Goal: Task Accomplishment & Management: Use online tool/utility

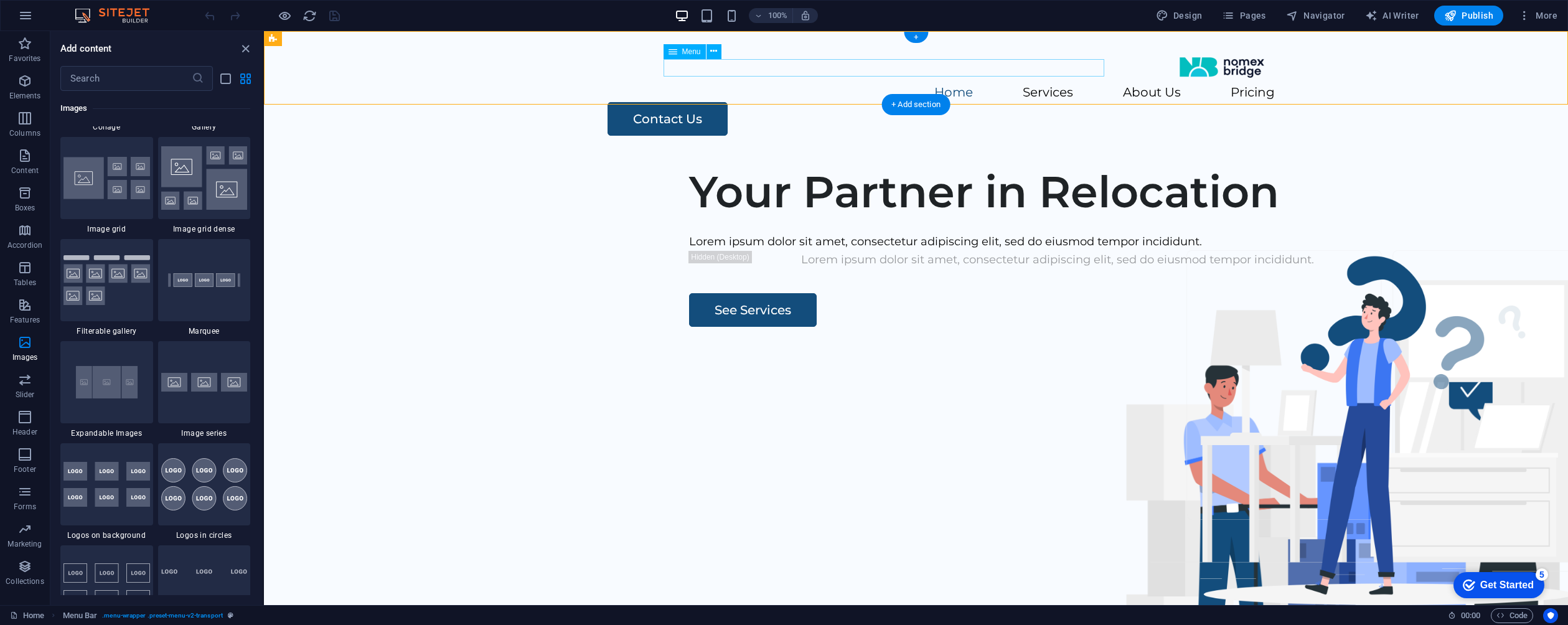
click at [787, 84] on nav "Home Services About Us Pricing" at bounding box center [917, 93] width 718 height 18
select select
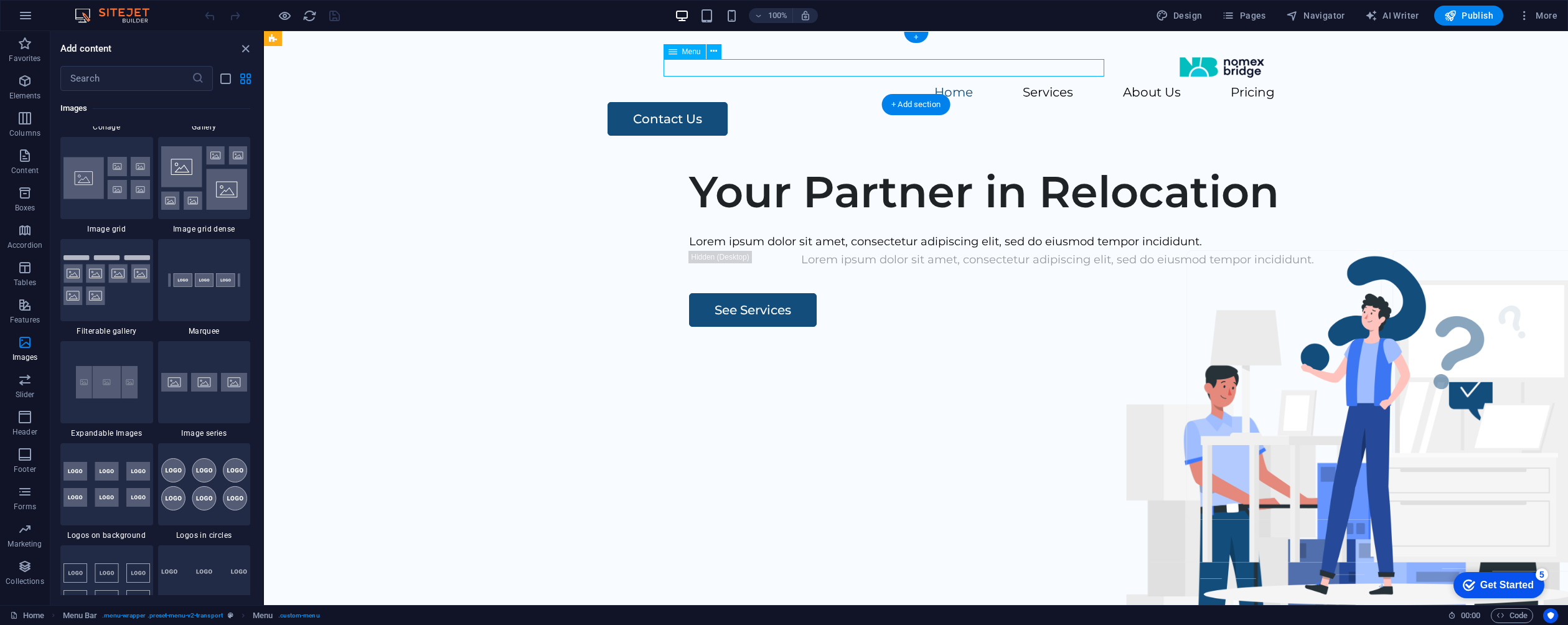
select select
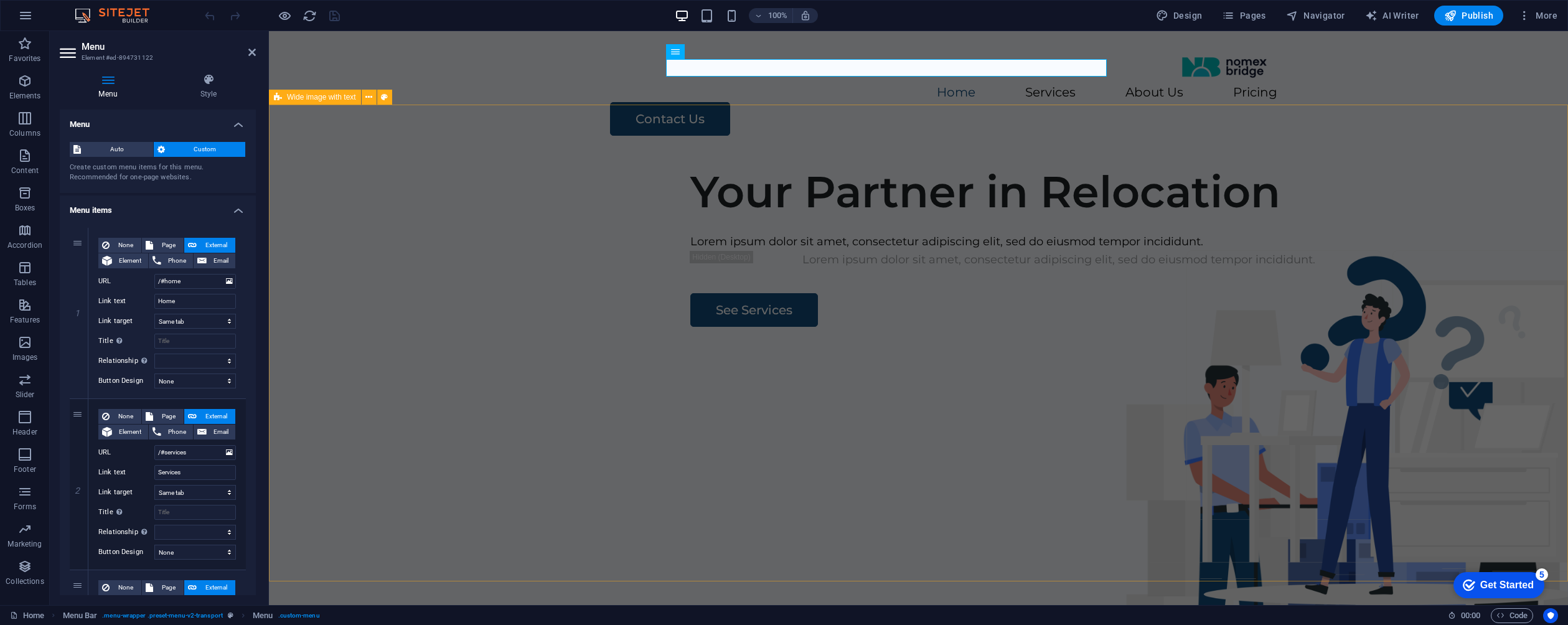
click at [460, 202] on div "Your Partner in Relocation Lorem ipsum dolor sit amet, consectetur adipiscing e…" at bounding box center [919, 394] width 1300 height 476
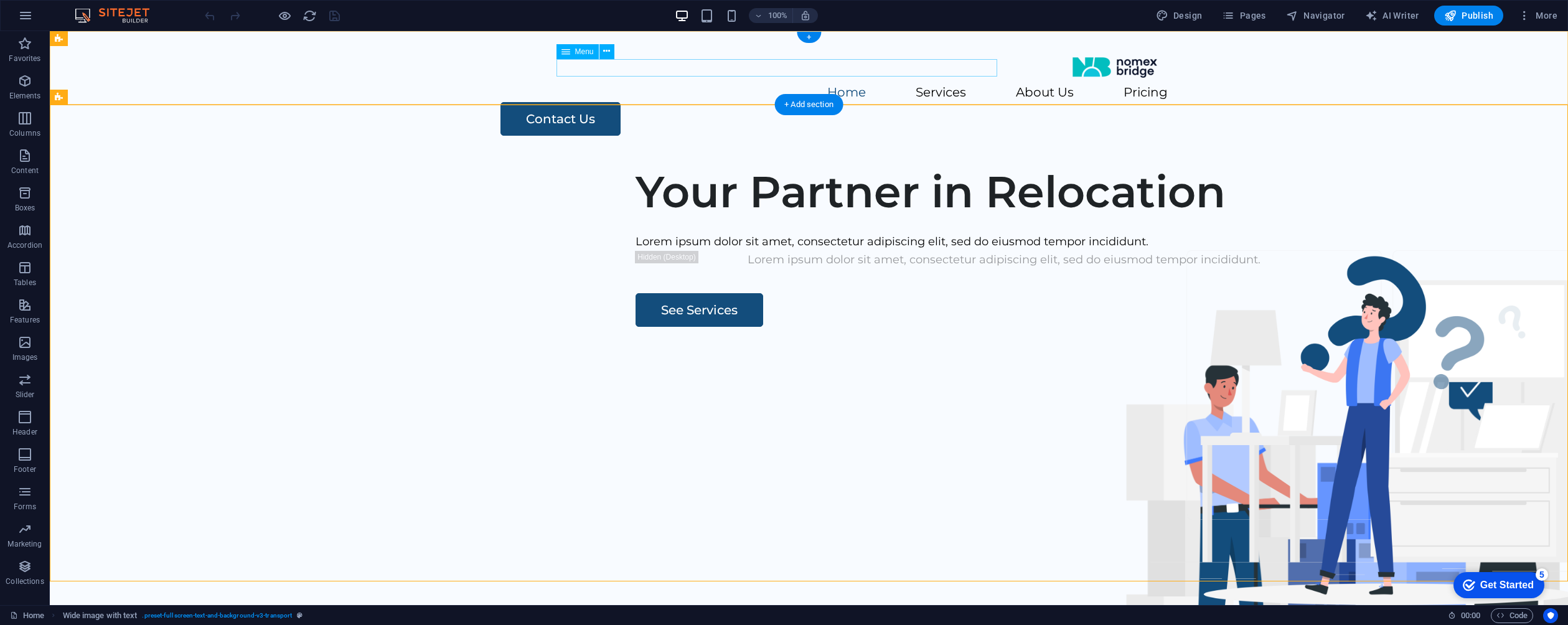
click at [775, 84] on nav "Home Services About Us Pricing" at bounding box center [810, 93] width 718 height 18
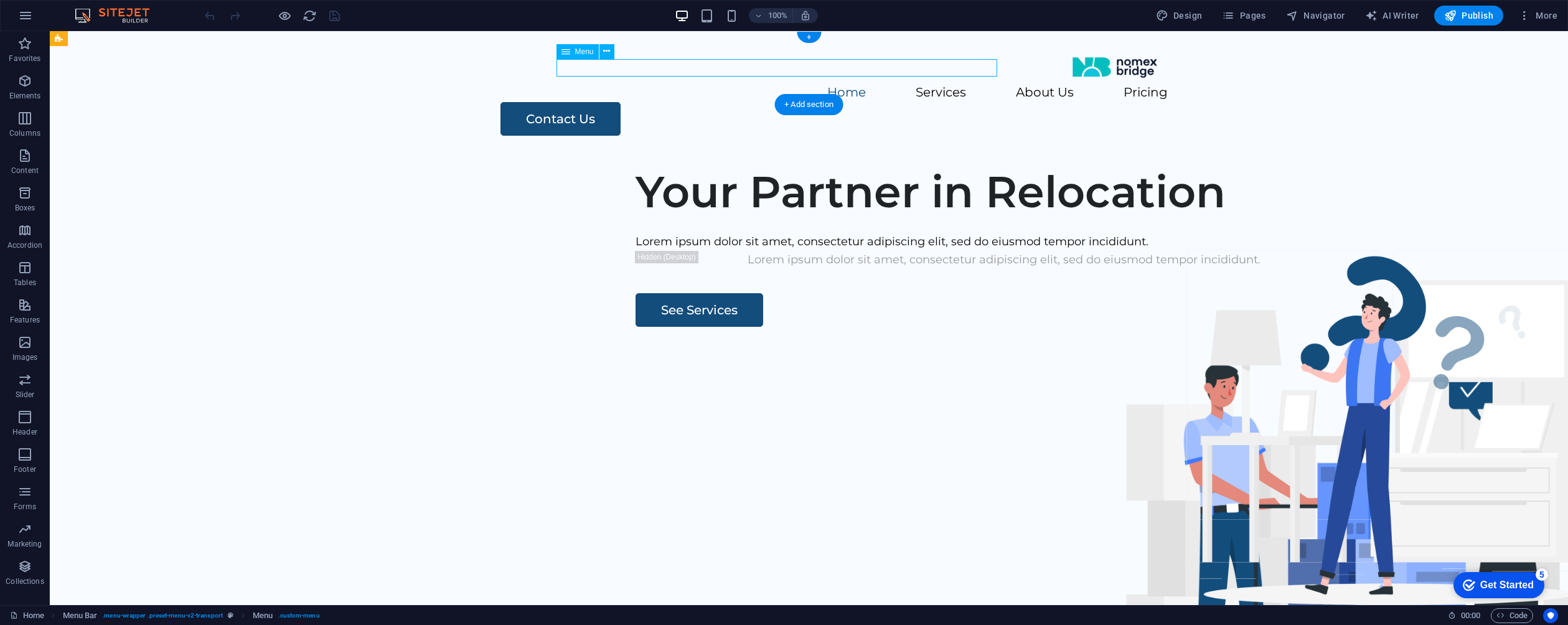
click at [775, 84] on nav "Home Services About Us Pricing" at bounding box center [810, 93] width 718 height 18
select select
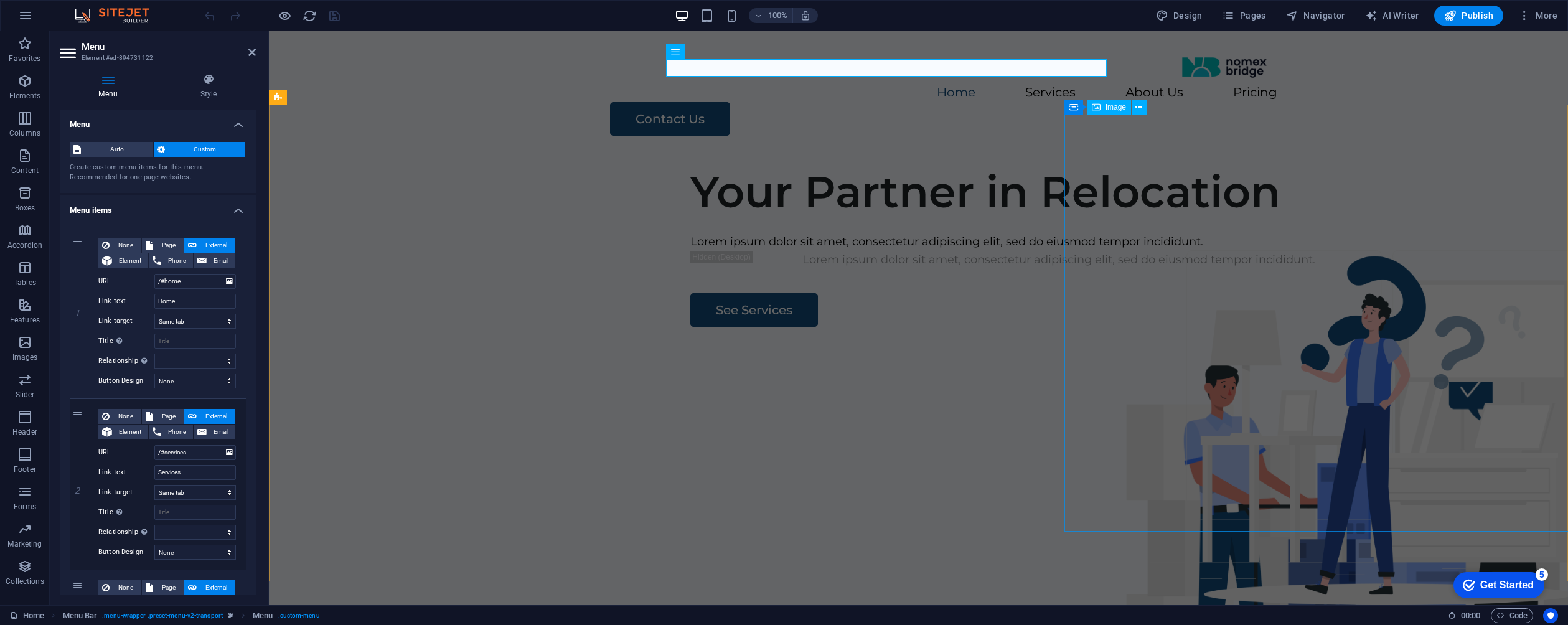
click at [1257, 327] on figure at bounding box center [1360, 535] width 591 height 417
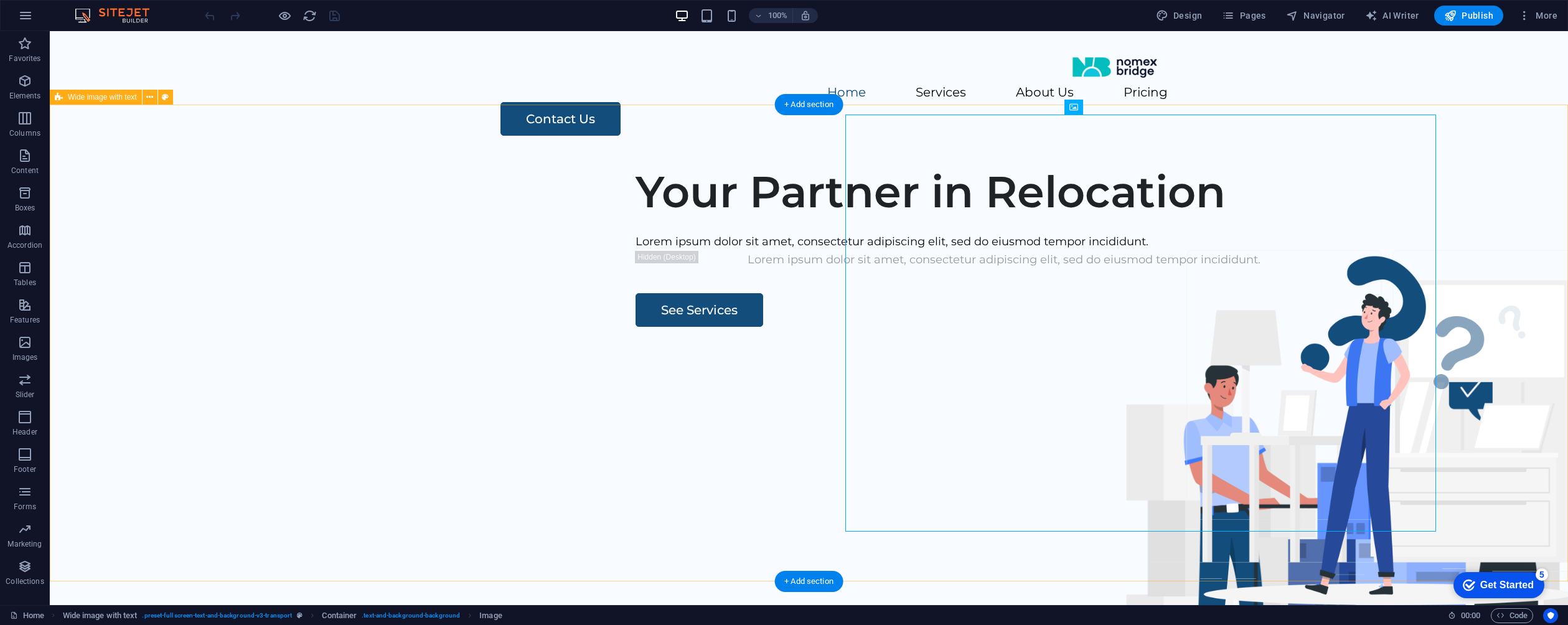
click at [1006, 193] on div "Your Partner in Relocation Lorem ipsum dolor sit amet, consectetur adipiscing e…" at bounding box center [809, 394] width 1518 height 476
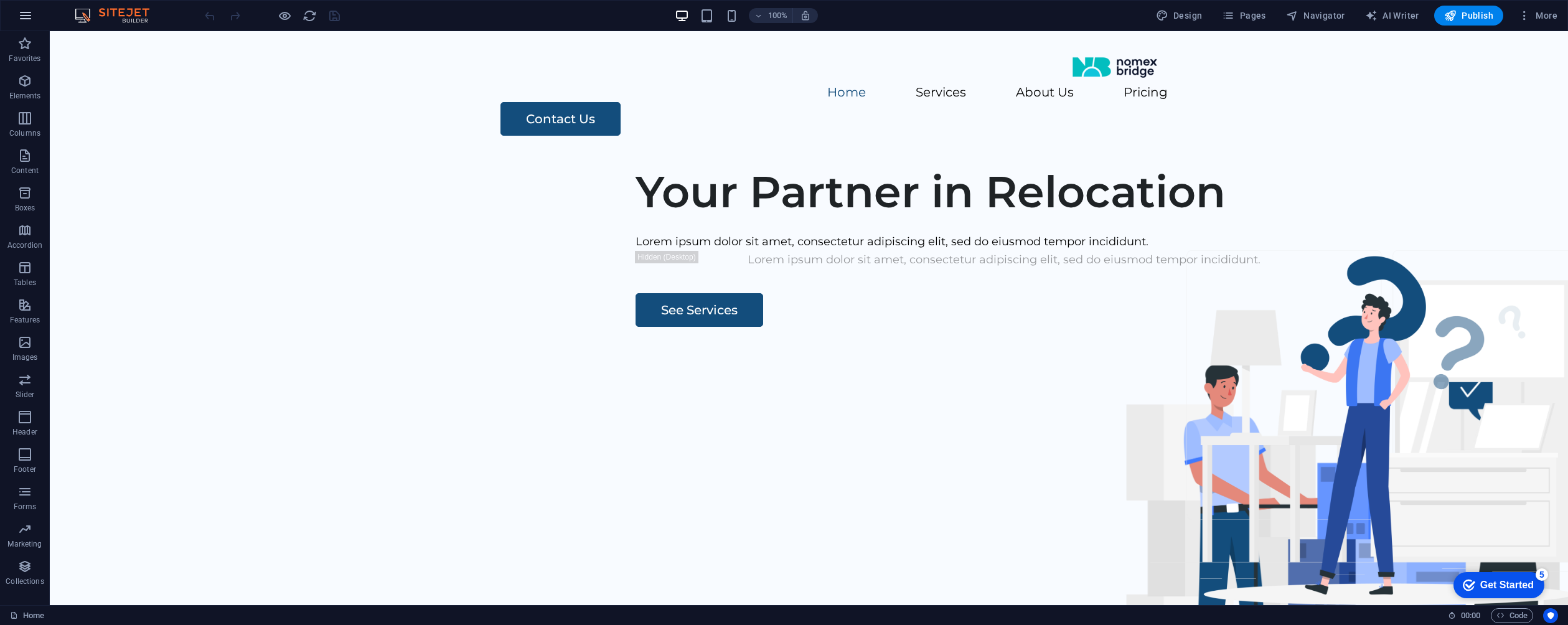
click at [34, 12] on button "button" at bounding box center [26, 16] width 30 height 30
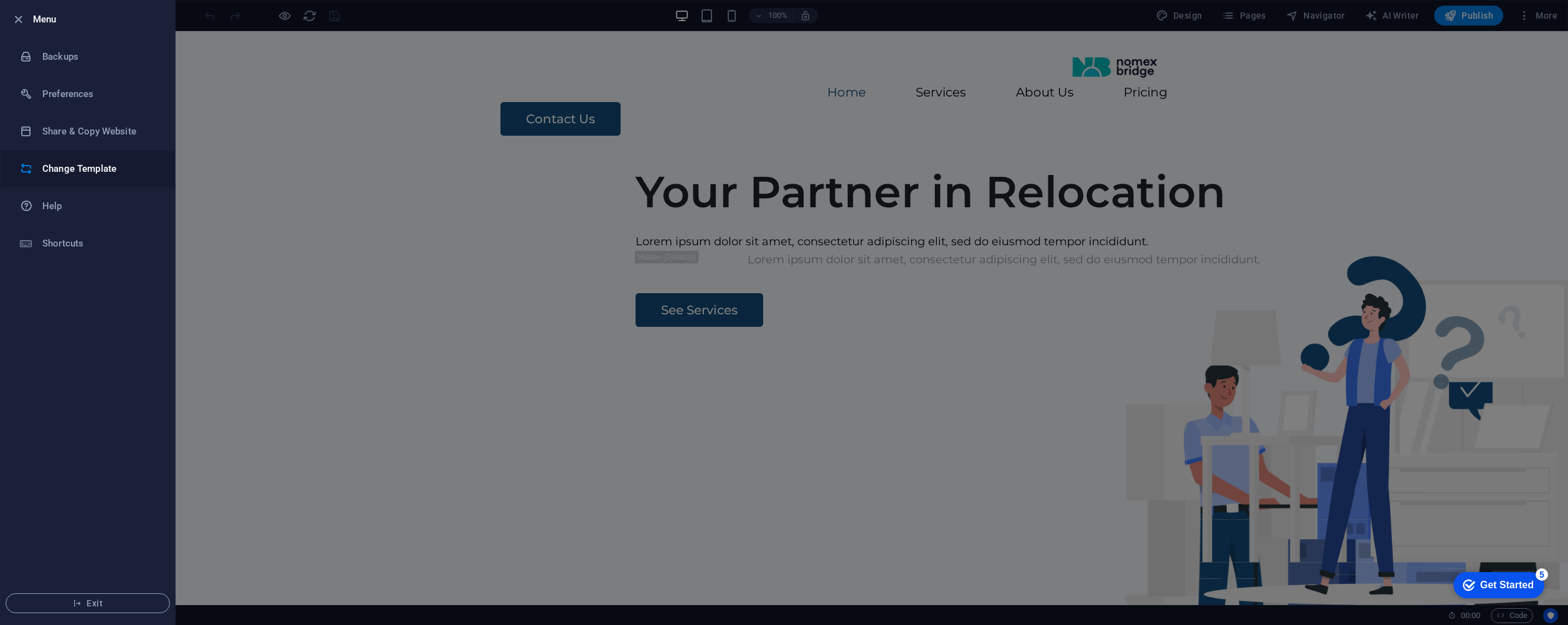
click at [91, 166] on h6 "Change Template" at bounding box center [100, 168] width 115 height 15
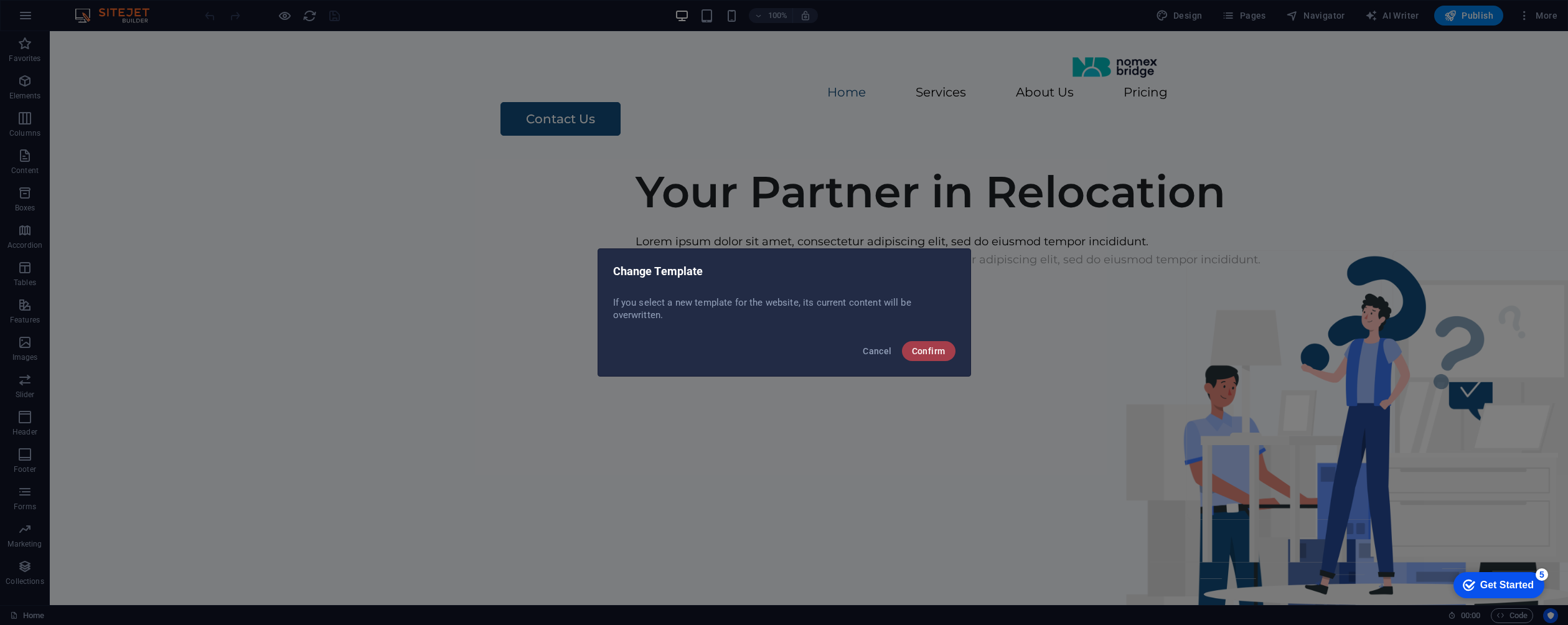
click at [925, 352] on span "Confirm" at bounding box center [928, 351] width 34 height 10
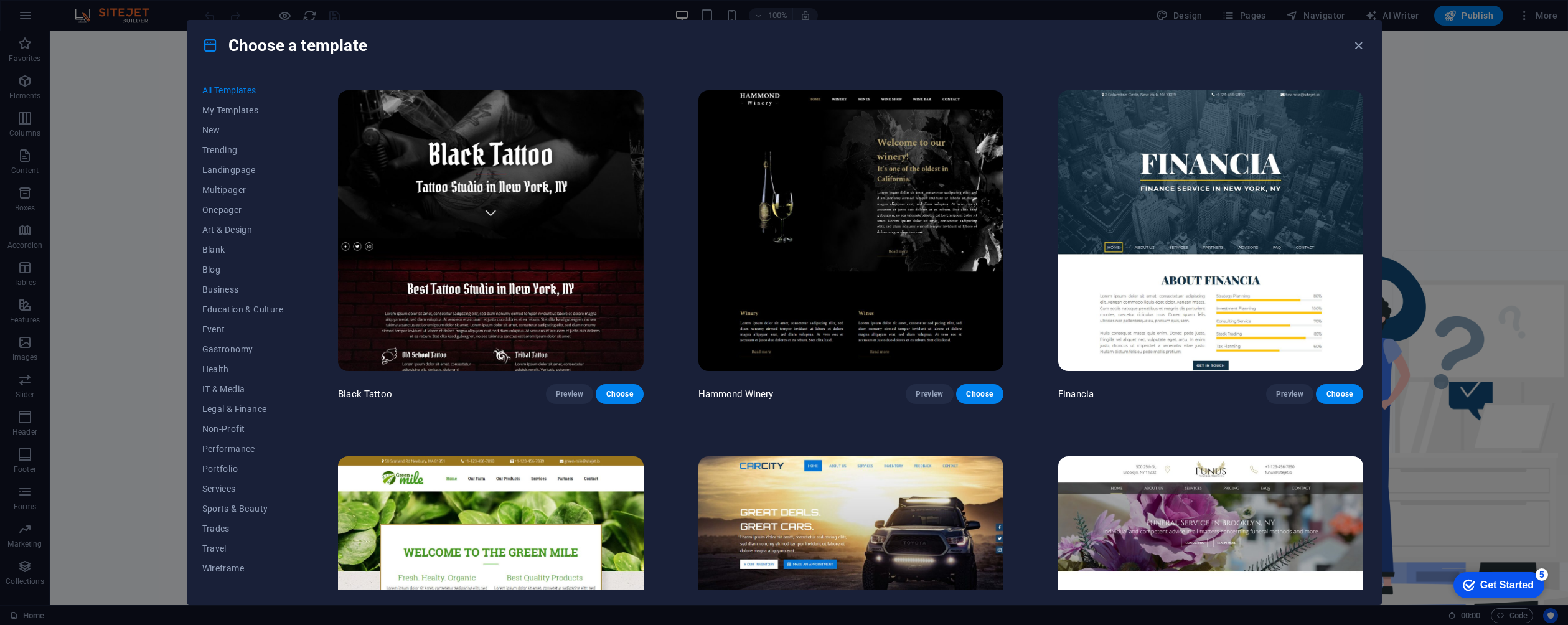
scroll to position [10348, 0]
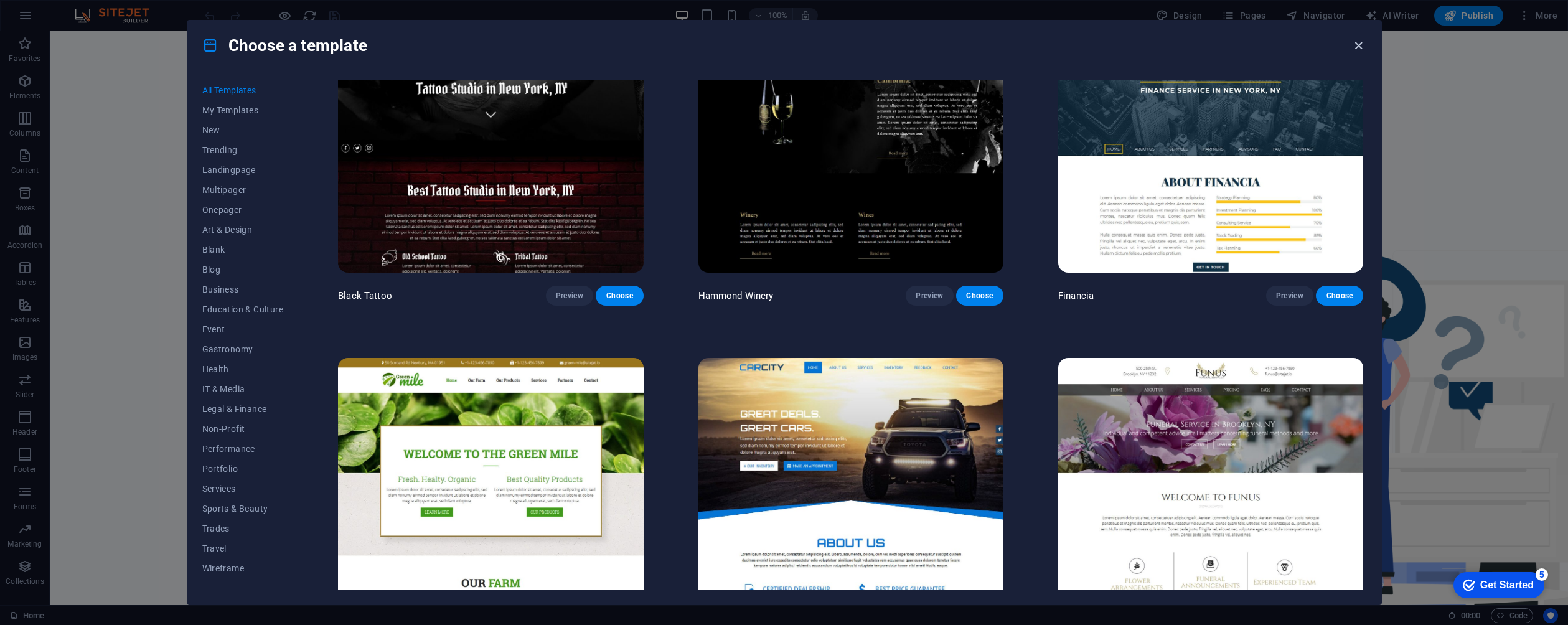
click at [1358, 44] on icon "button" at bounding box center [1359, 46] width 14 height 14
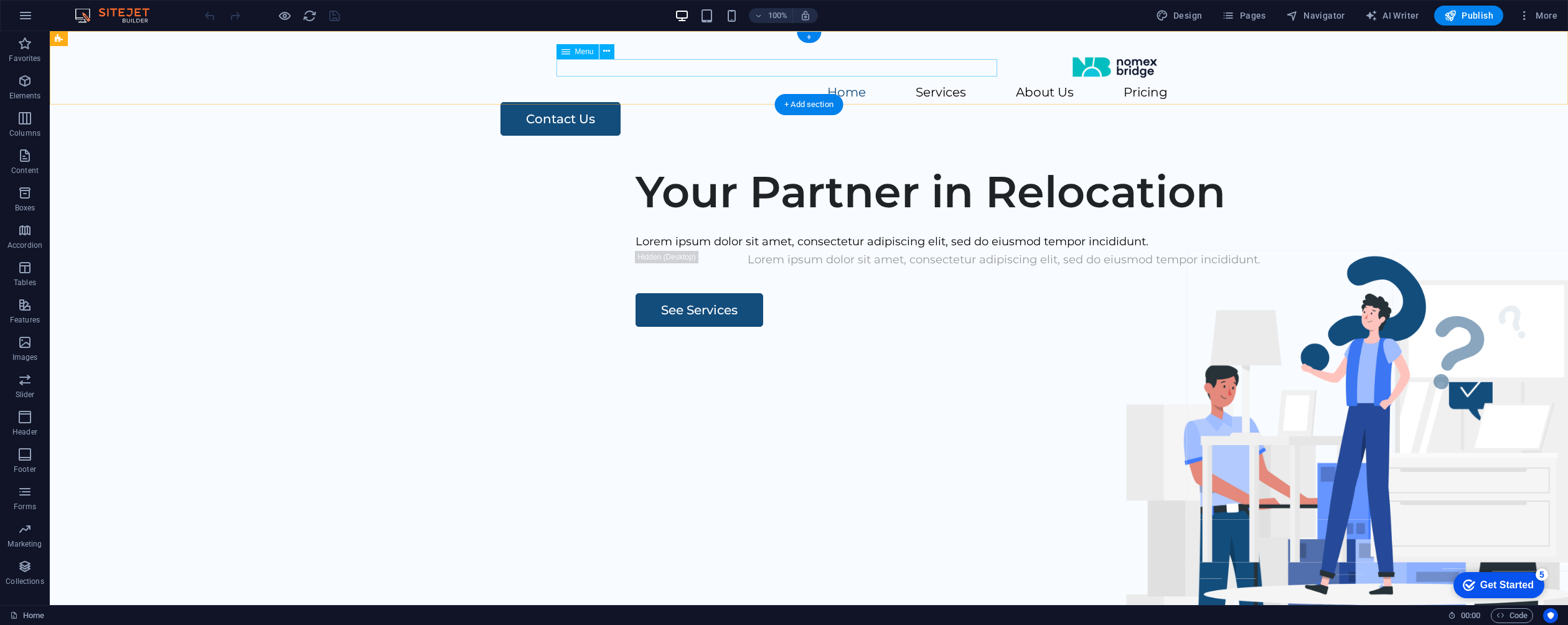
click at [677, 84] on nav "Home Services About Us Pricing" at bounding box center [810, 93] width 718 height 18
select select
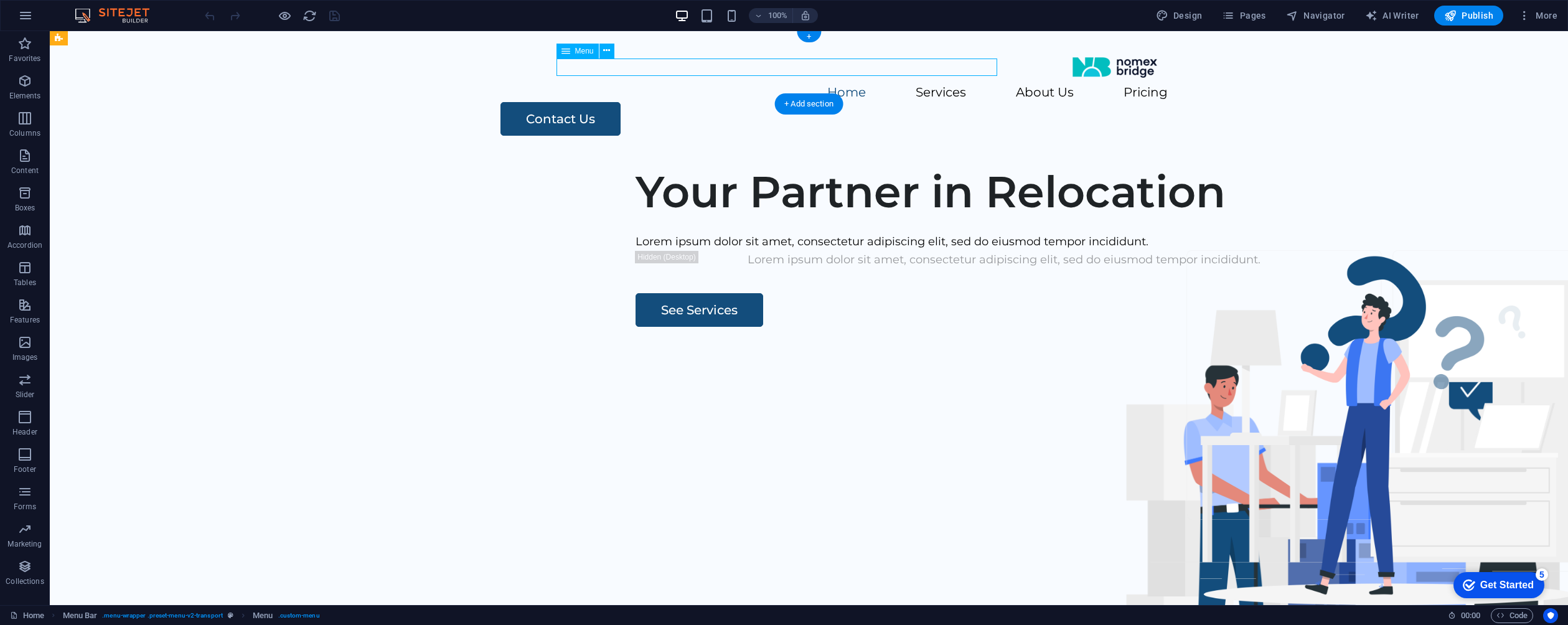
select select
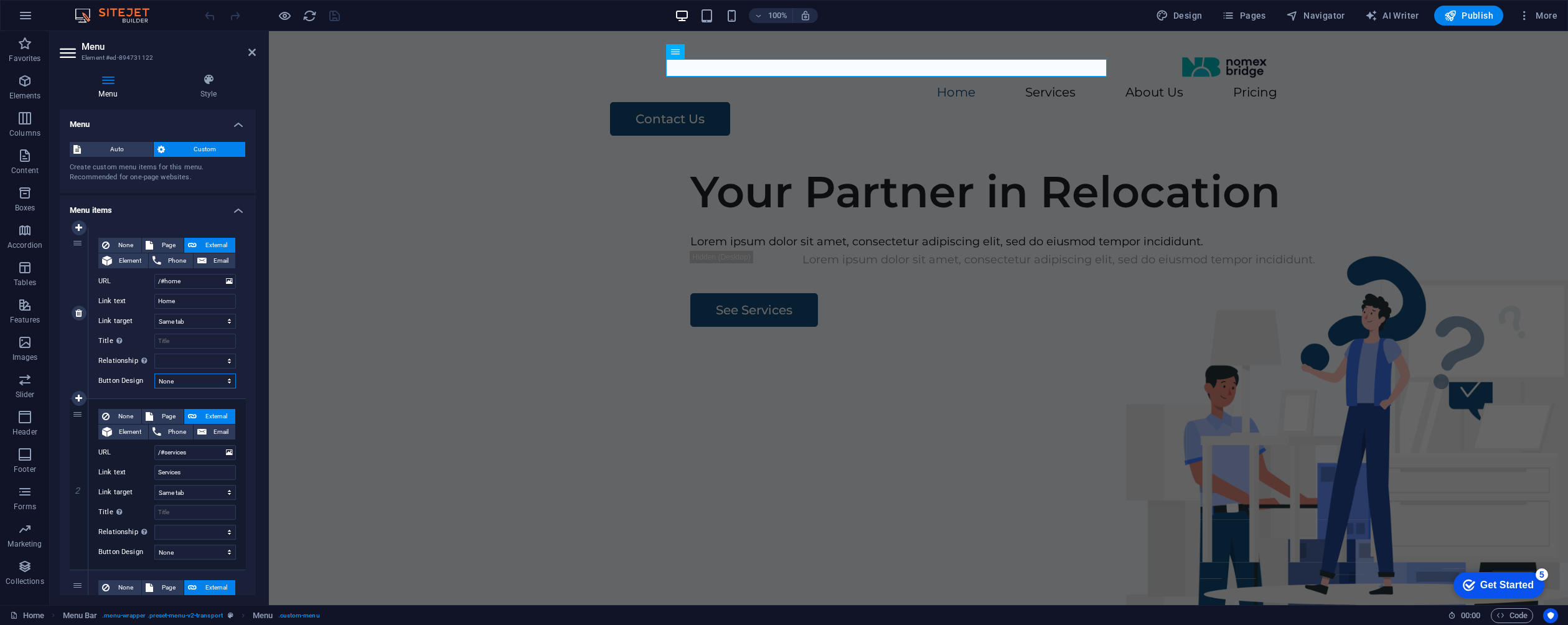
click at [203, 380] on select "None Default Primary Secondary" at bounding box center [195, 381] width 82 height 15
select select "primary"
select select
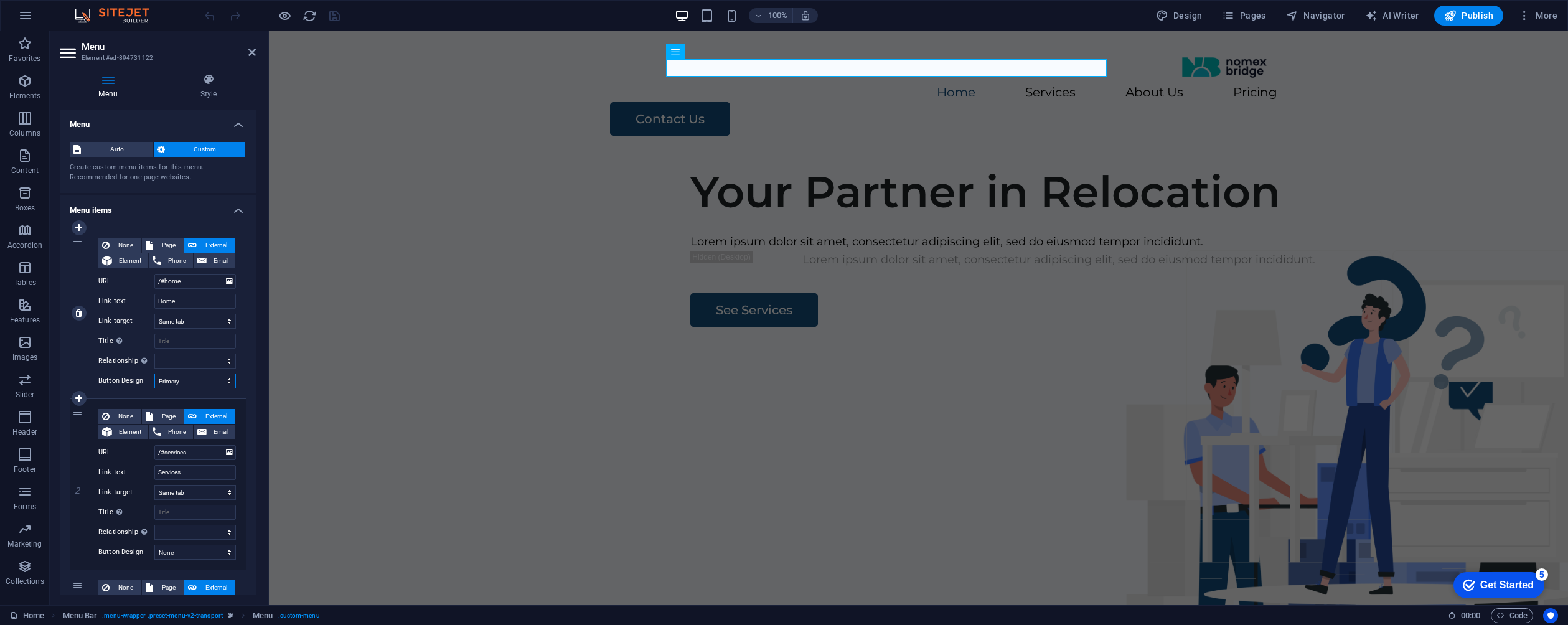
select select
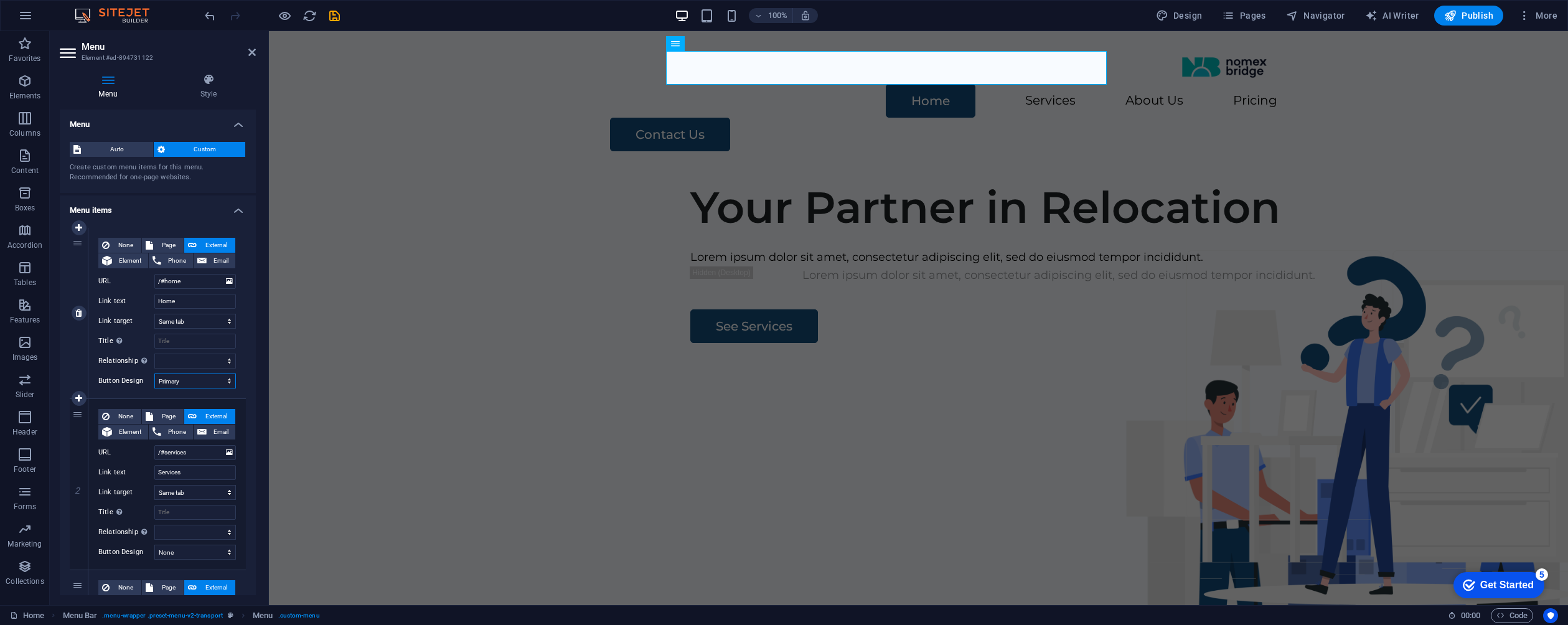
click at [221, 379] on select "None Default Primary Secondary" at bounding box center [195, 381] width 82 height 15
select select
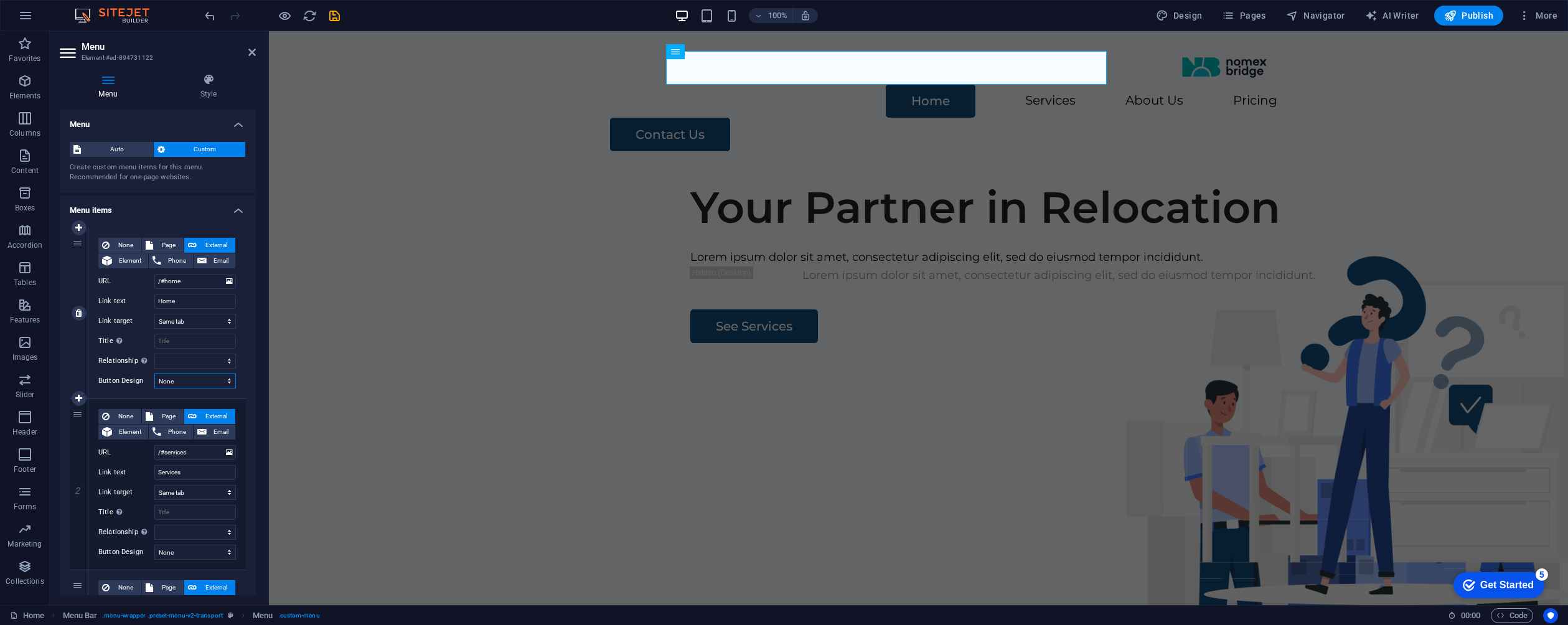
select select
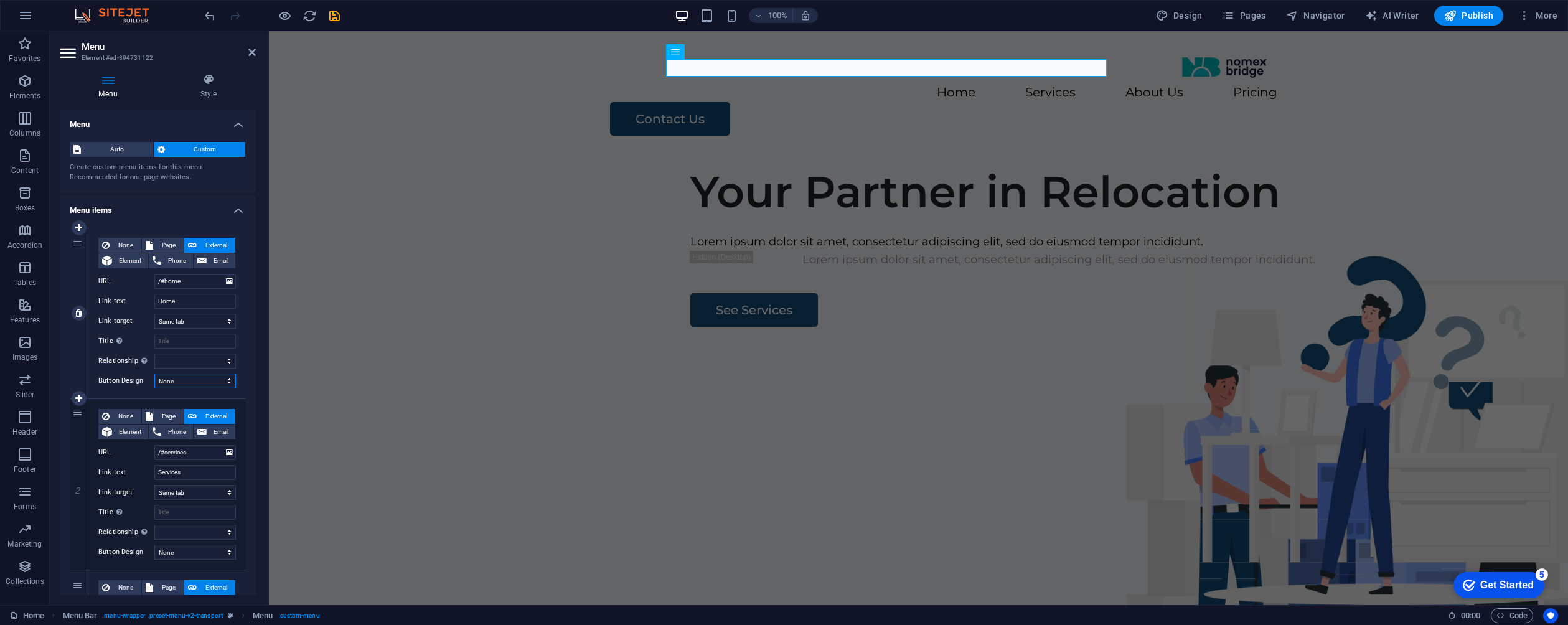
click at [206, 382] on select "None Default Primary Secondary" at bounding box center [195, 381] width 82 height 15
select select "default"
select select
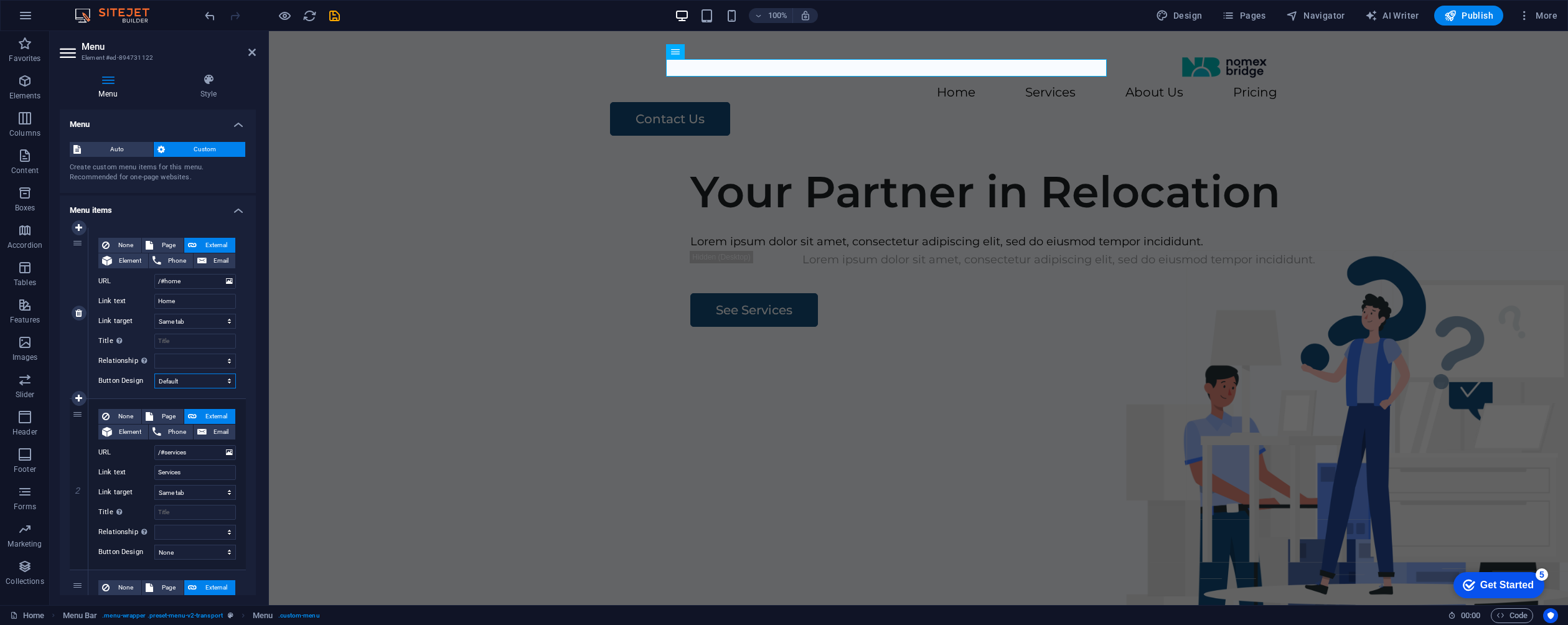
select select
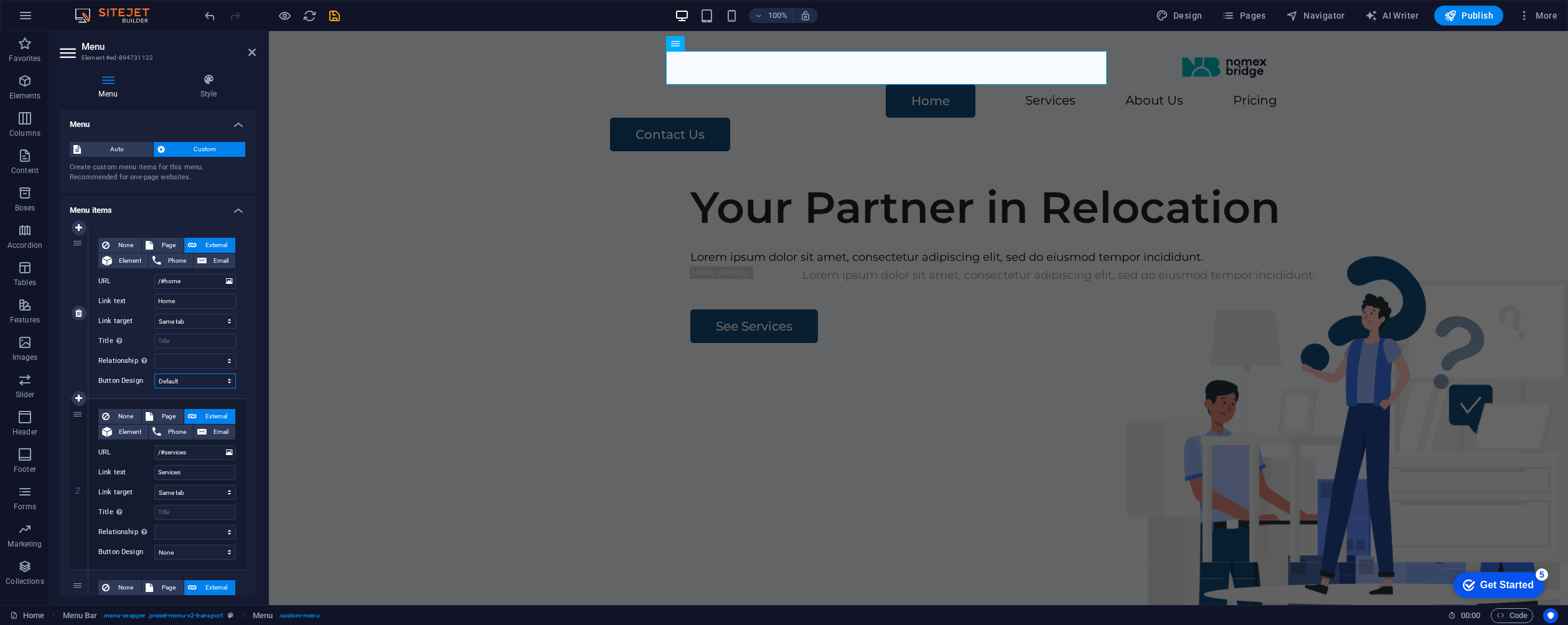
click at [206, 385] on select "None Default Primary Secondary" at bounding box center [195, 381] width 82 height 15
select select
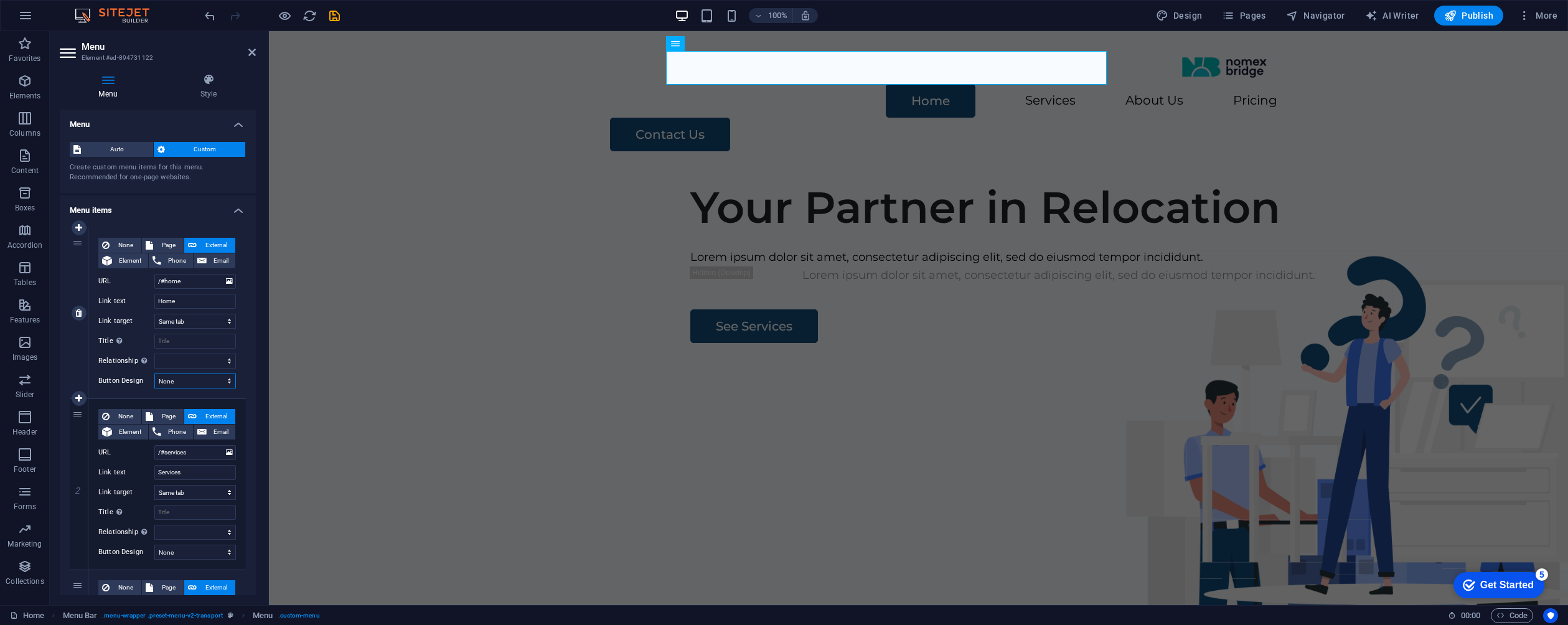
select select
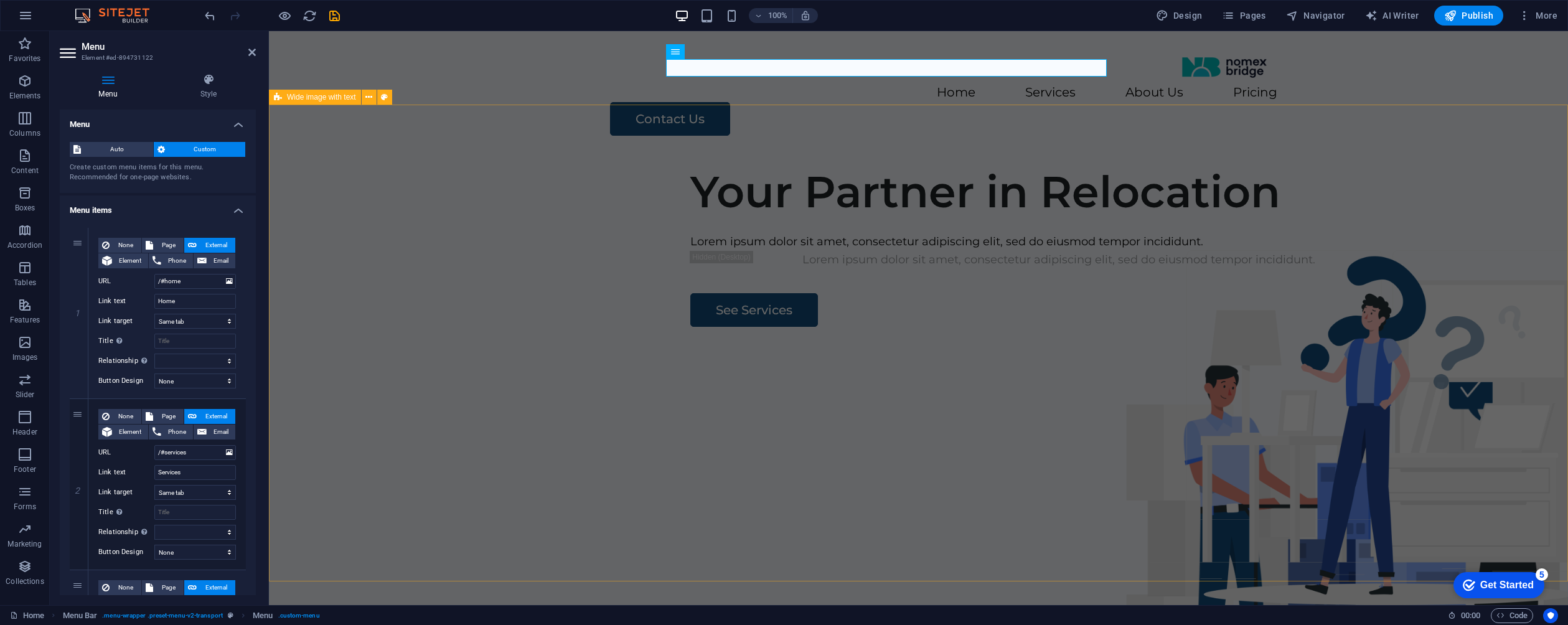
click at [359, 364] on div "Your Partner in Relocation Lorem ipsum dolor sit amet, consectetur adipiscing e…" at bounding box center [919, 394] width 1300 height 476
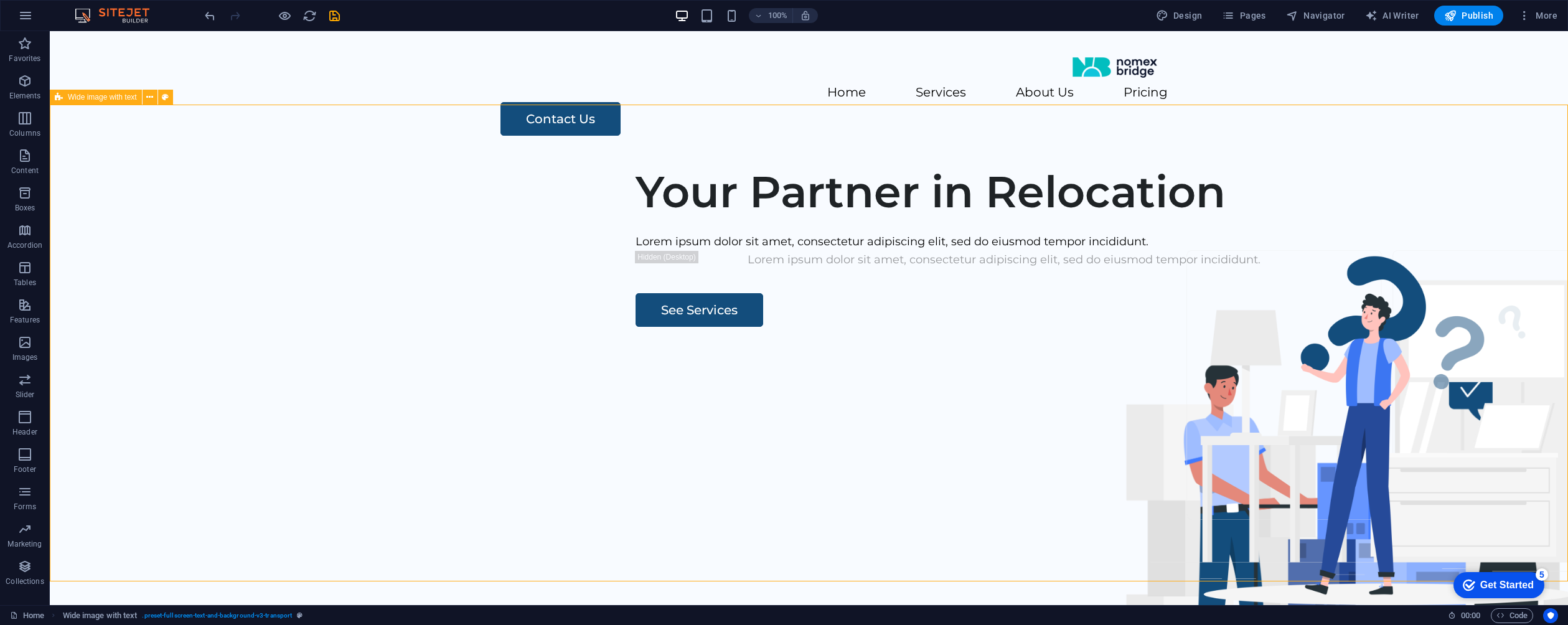
click at [432, 367] on div "Your Partner in Relocation Lorem ipsum dolor sit amet, consectetur adipiscing e…" at bounding box center [809, 394] width 1518 height 476
click at [971, 194] on div "Your Partner in Relocation Lorem ipsum dolor sit amet, consectetur adipiscing e…" at bounding box center [809, 394] width 1518 height 476
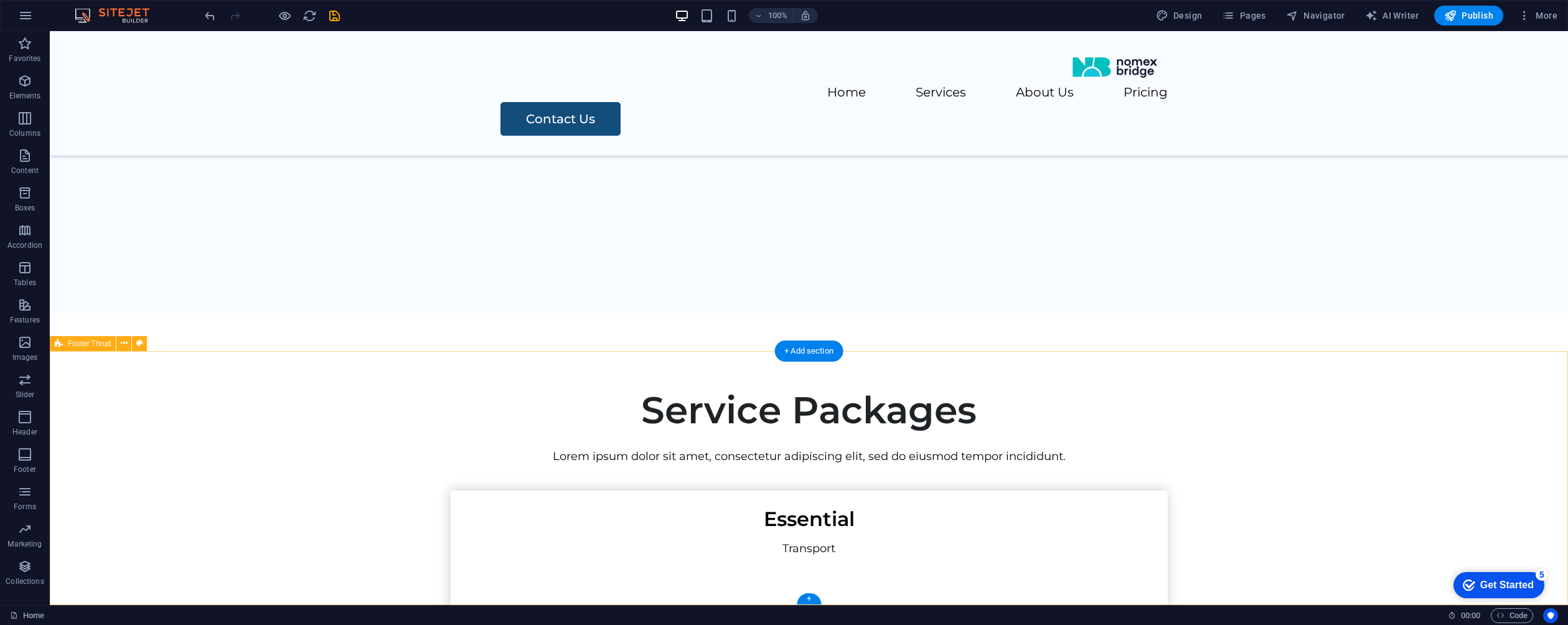
scroll to position [2268, 0]
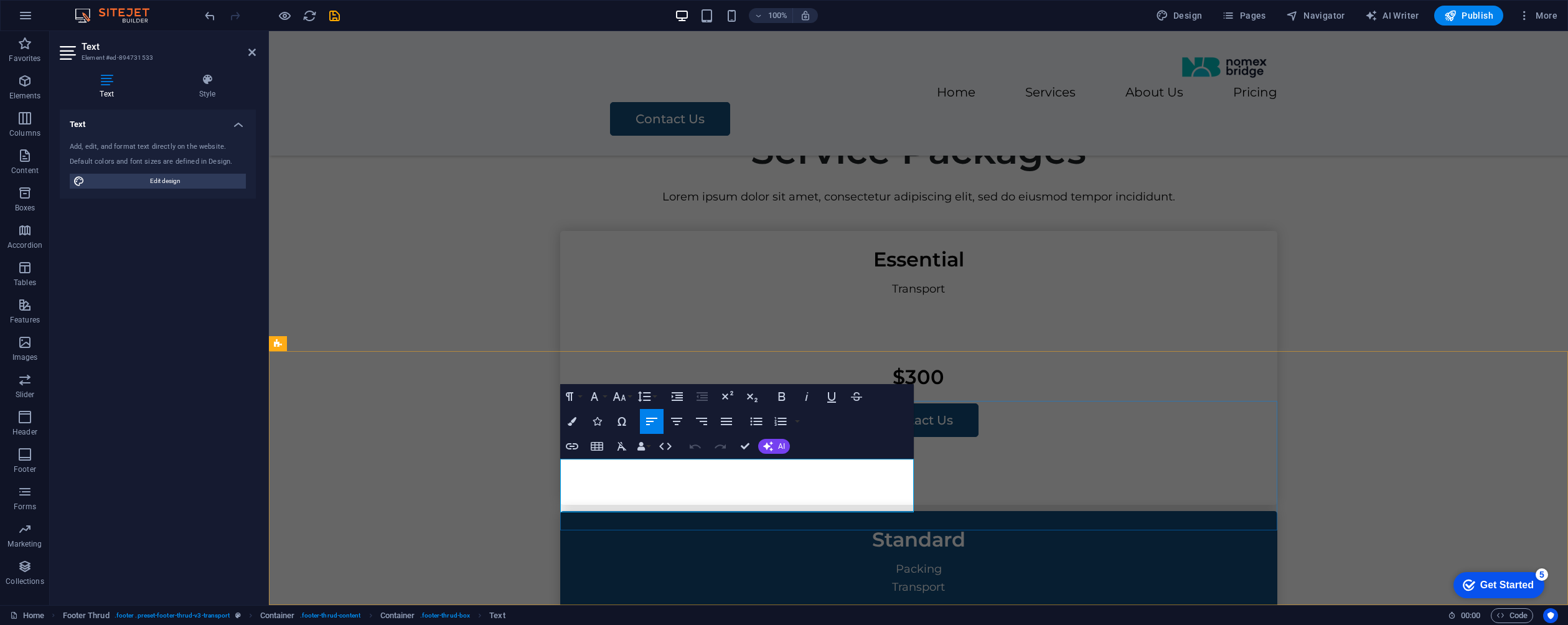
drag, startPoint x: 859, startPoint y: 502, endPoint x: 594, endPoint y: 460, distance: 268.3
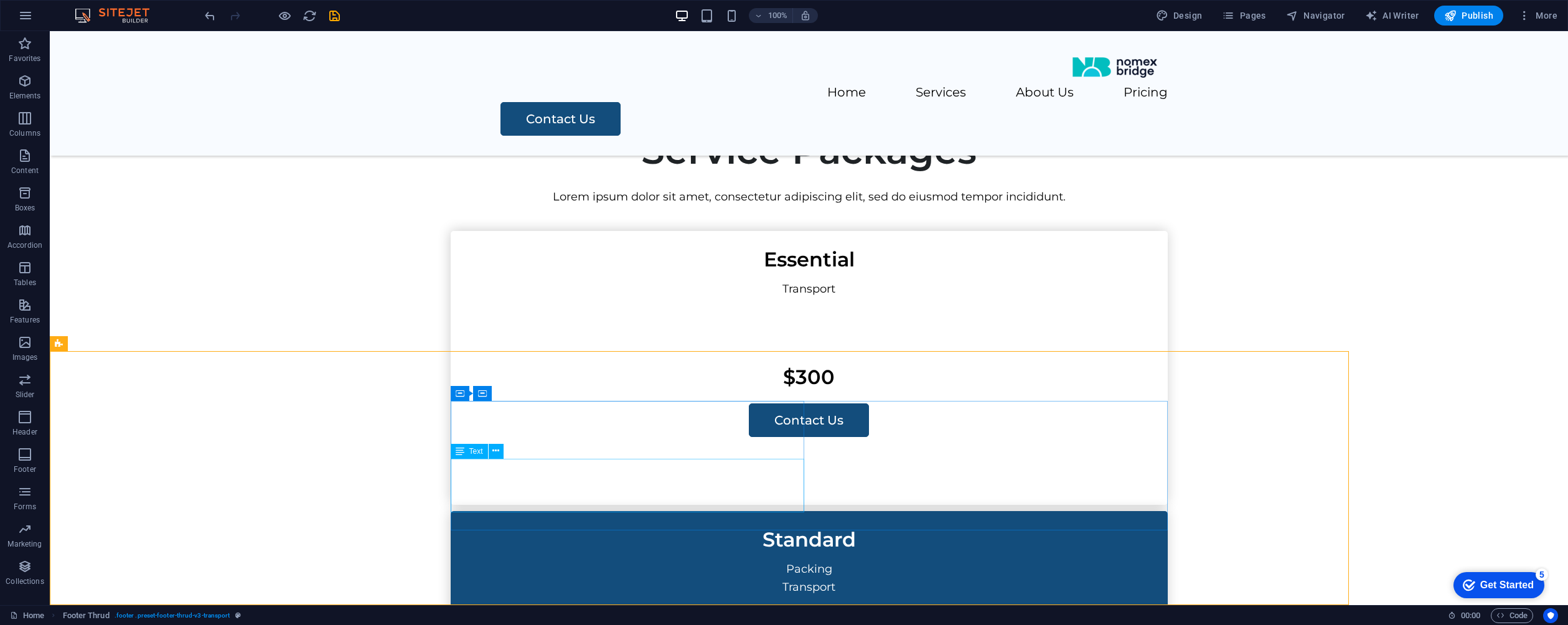
click at [472, 457] on div "Text" at bounding box center [470, 451] width 37 height 15
click at [471, 457] on div "Text" at bounding box center [470, 451] width 37 height 15
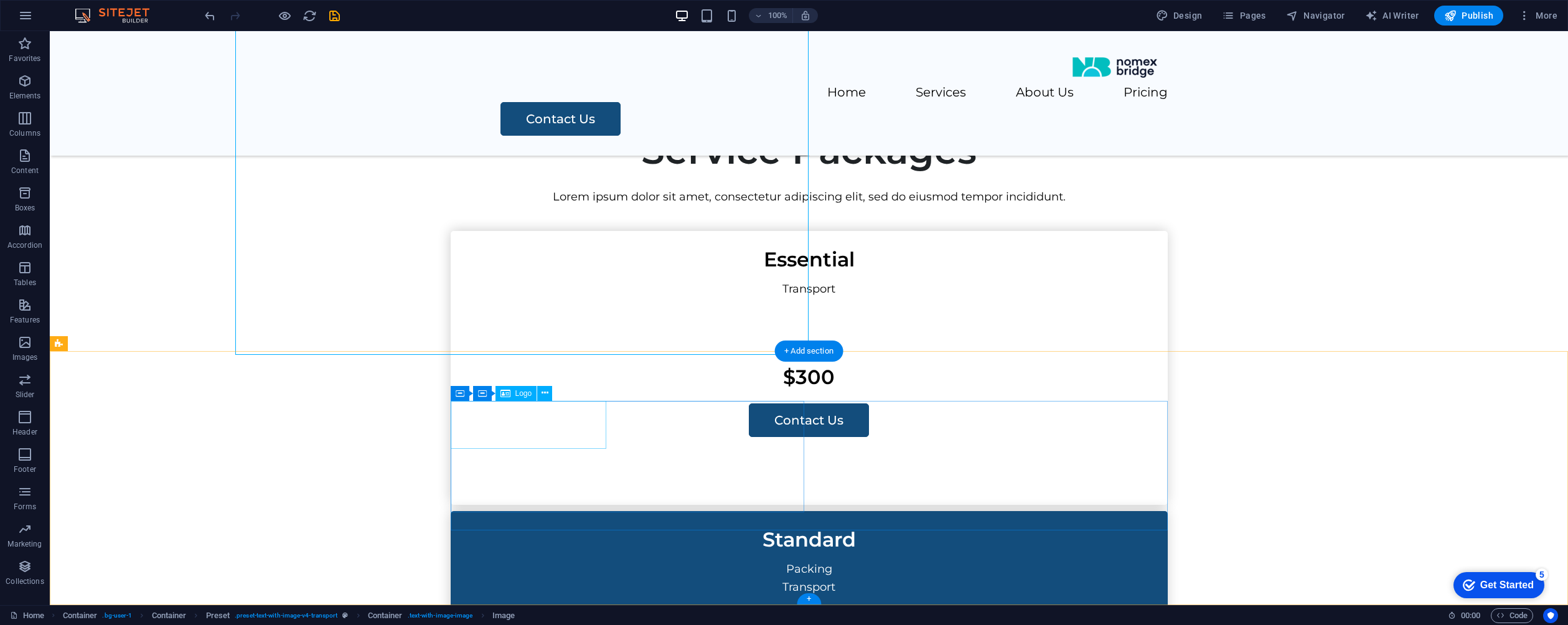
select select "px"
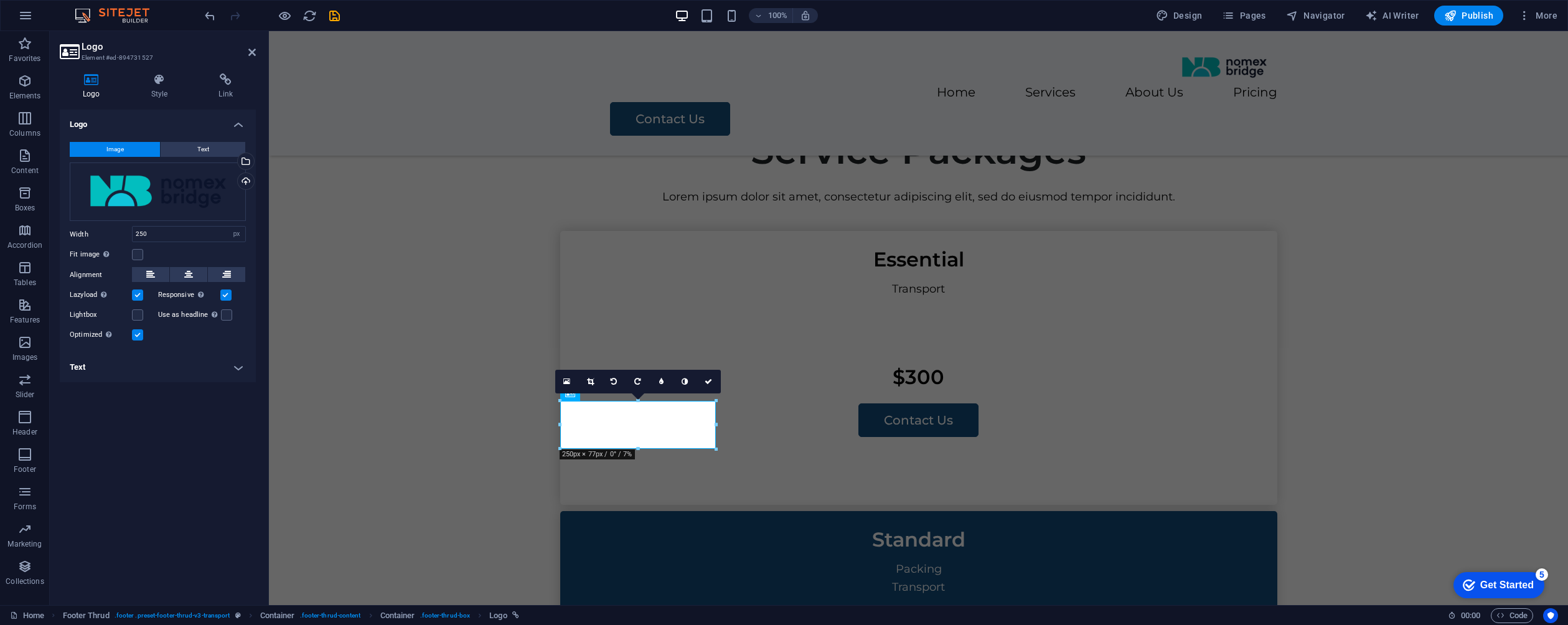
click at [255, 162] on div "Image Text Drag files here, click to choose files or select files from Files or…" at bounding box center [157, 242] width 196 height 220
click at [250, 162] on div "Select files from the file manager, stock photos, or upload file(s)" at bounding box center [245, 162] width 19 height 19
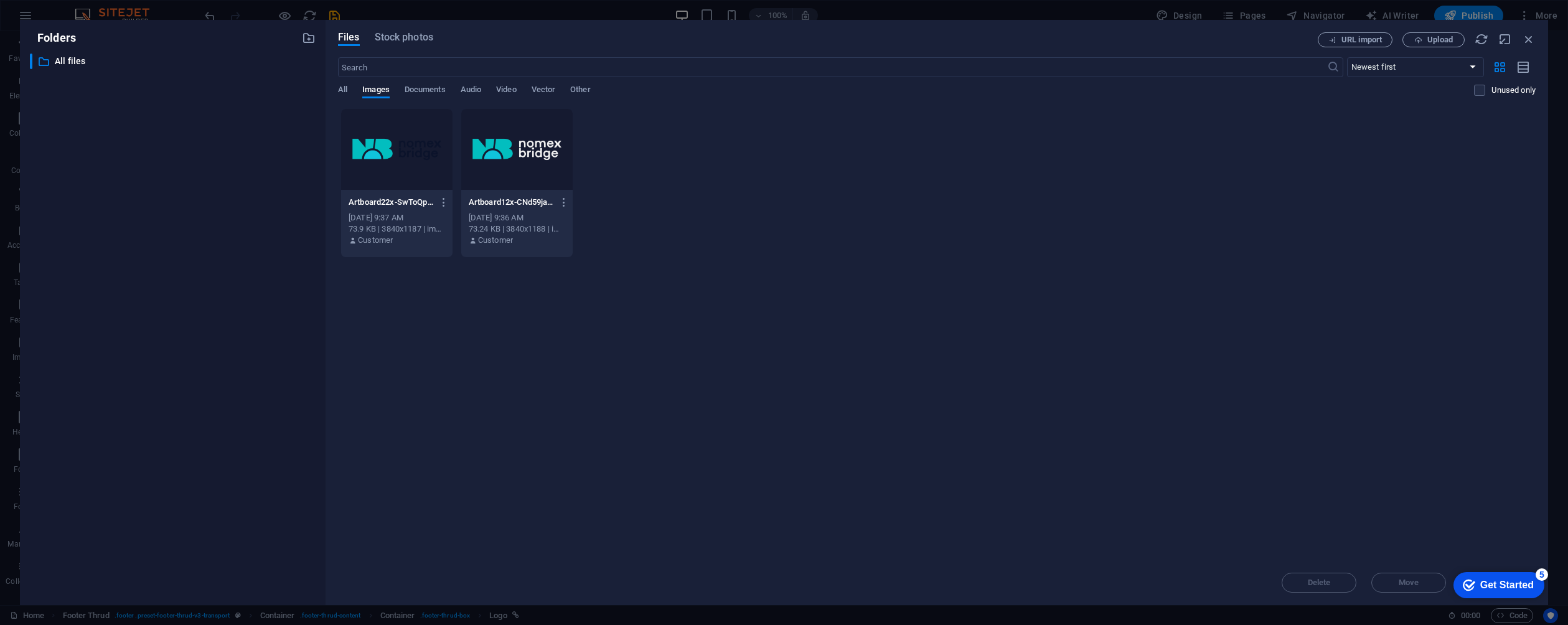
click at [539, 151] on div at bounding box center [517, 149] width 112 height 81
click at [1533, 40] on icon "button" at bounding box center [1528, 39] width 13 height 13
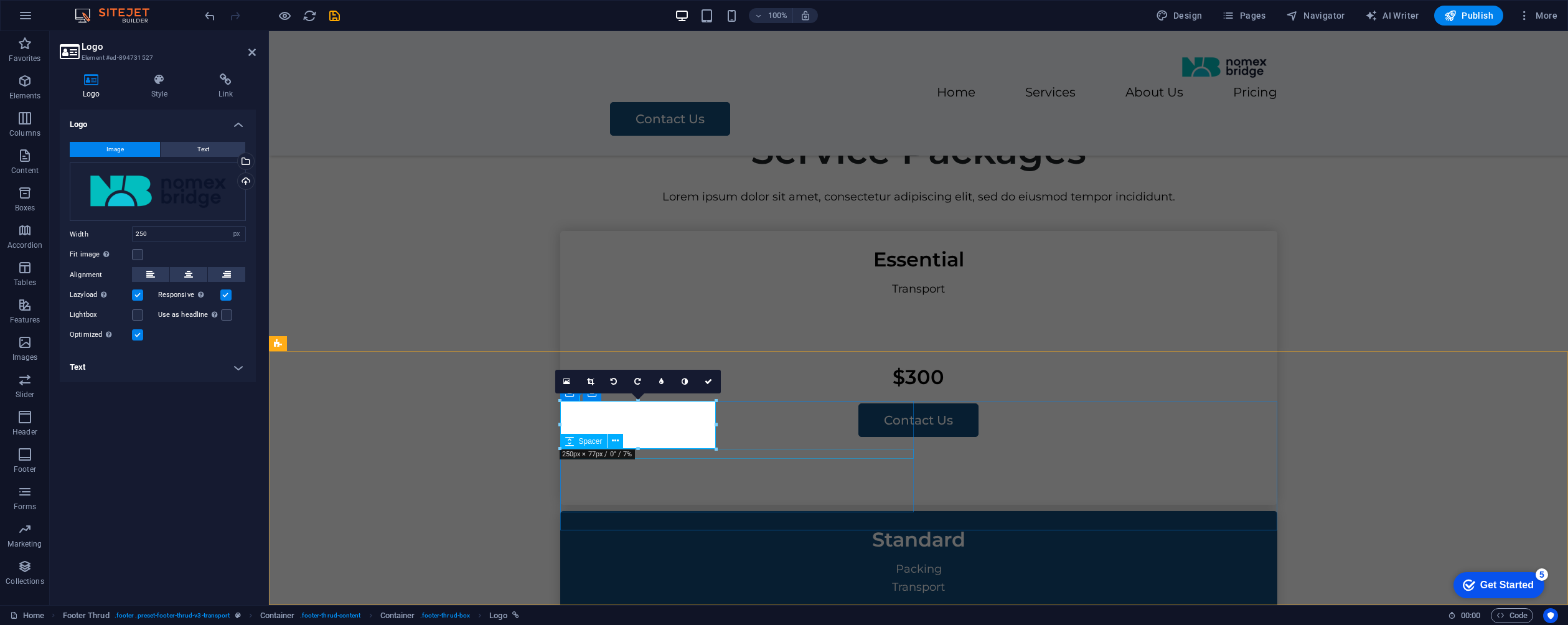
drag, startPoint x: 853, startPoint y: 472, endPoint x: 1071, endPoint y: 471, distance: 218.0
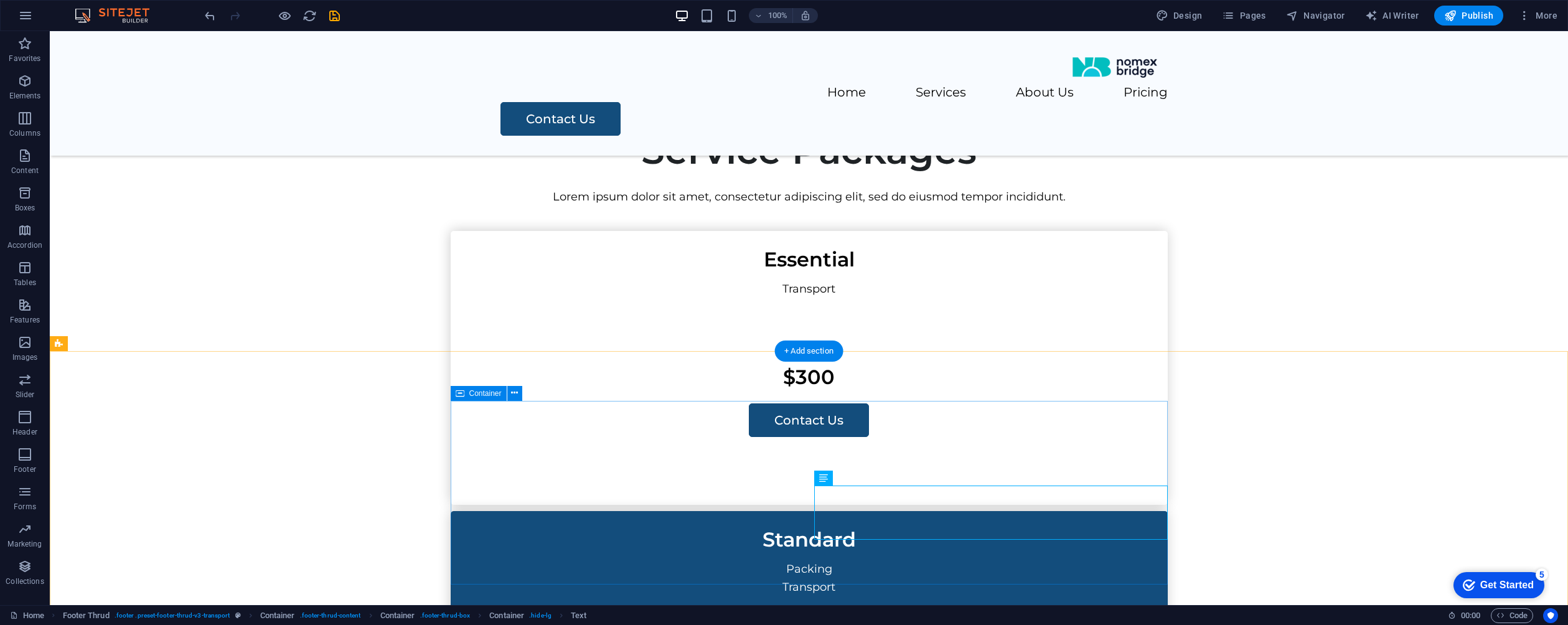
drag, startPoint x: 347, startPoint y: 484, endPoint x: 366, endPoint y: 481, distance: 19.2
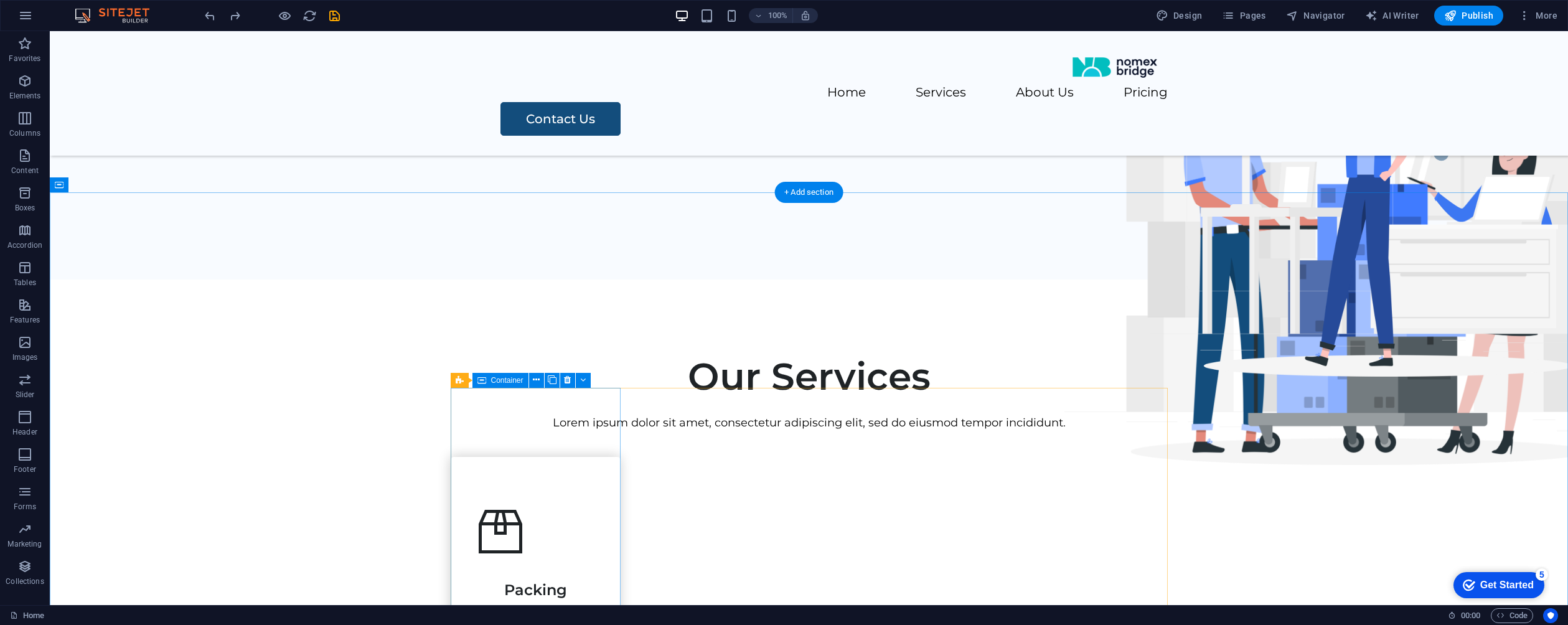
scroll to position [0, 0]
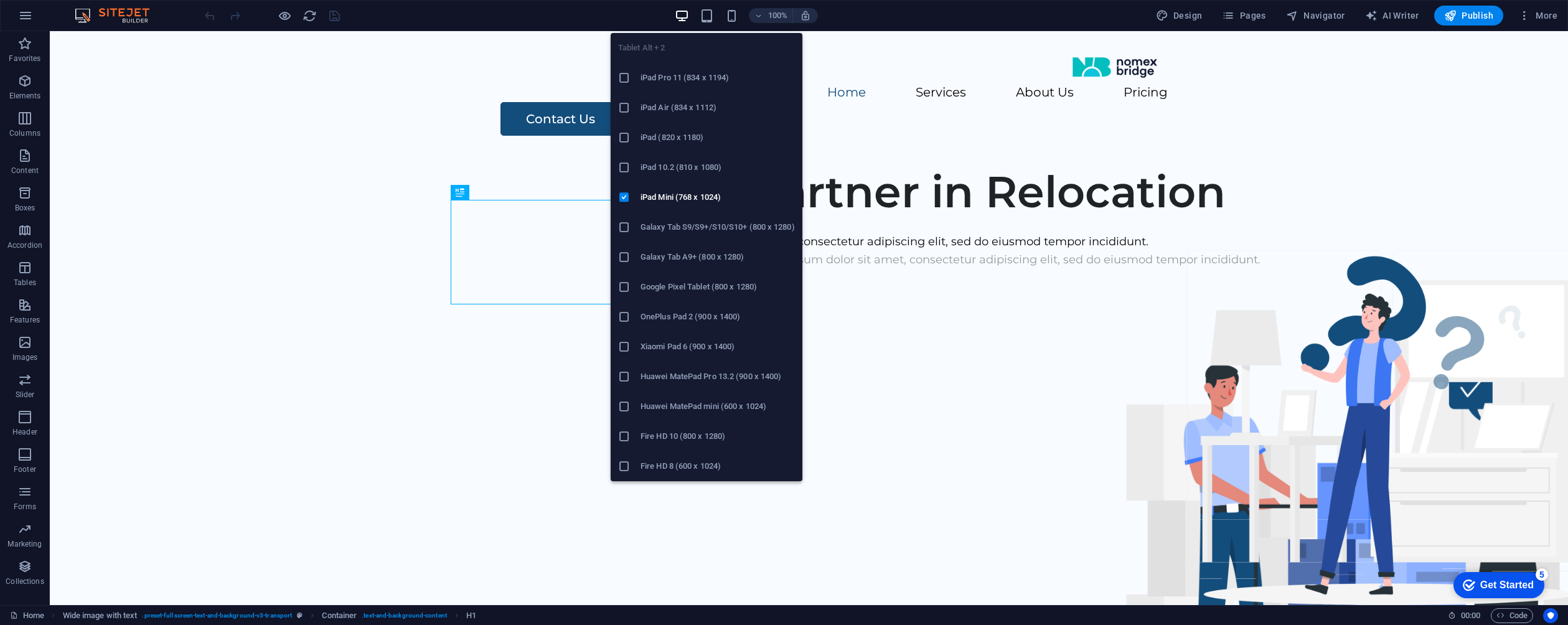
click at [710, 28] on div "Tablet Alt + 2 iPad Pro 11 (834 x 1194) iPad Air (834 x 1112) iPad (820 x 1180)…" at bounding box center [706, 251] width 191 height 458
